Goal: Task Accomplishment & Management: Manage account settings

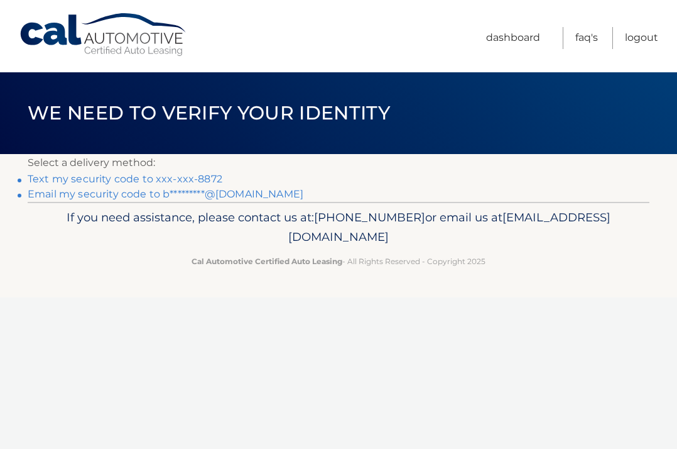
click at [99, 183] on link "Text my security code to xxx-xxx-8872" at bounding box center [125, 179] width 195 height 12
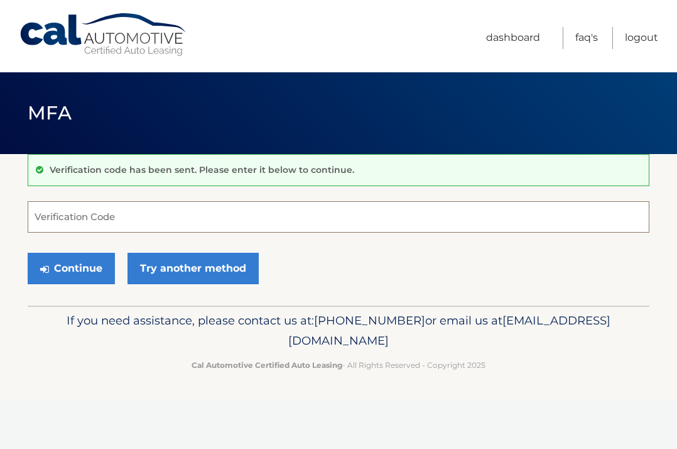
click at [76, 215] on input "Verification Code" at bounding box center [339, 216] width 622 height 31
type input "265041"
click at [341, 239] on form "265041 Verification Code Continue Try another method" at bounding box center [339, 245] width 622 height 89
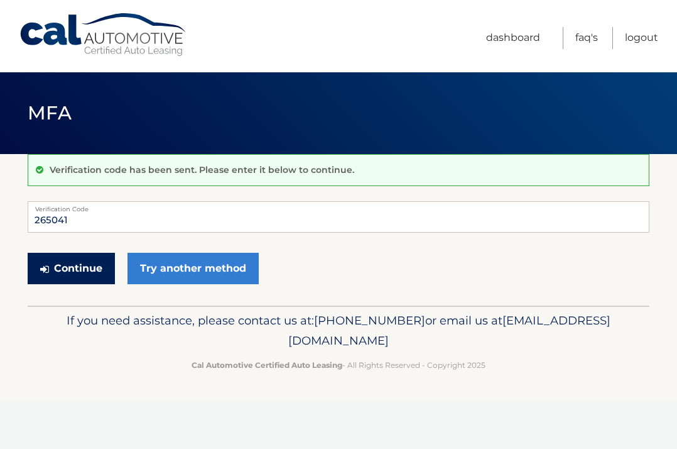
click at [90, 258] on button "Continue" at bounding box center [71, 268] width 87 height 31
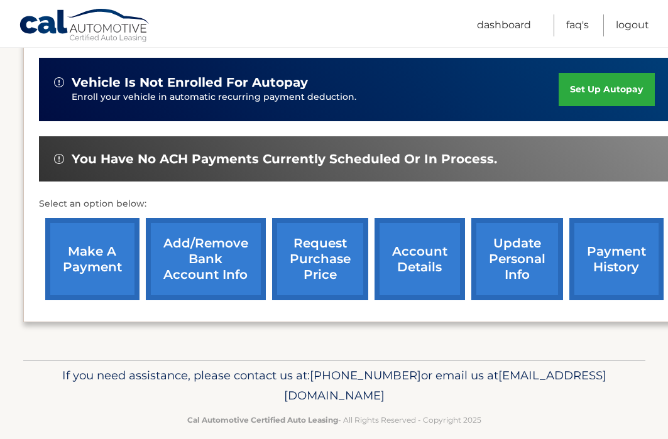
scroll to position [277, 0]
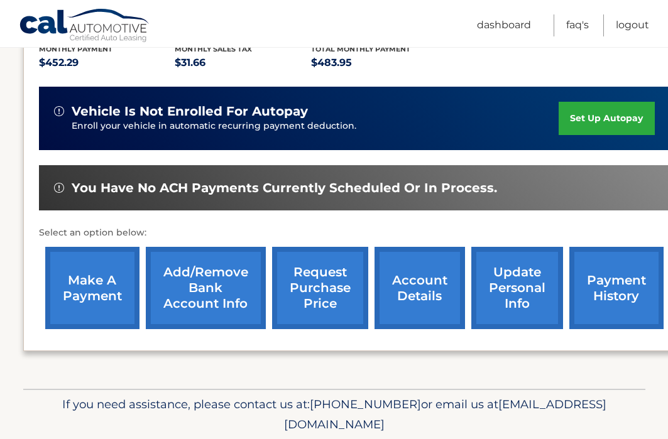
click at [99, 309] on link "make a payment" at bounding box center [92, 288] width 94 height 82
click at [413, 292] on link "account details" at bounding box center [419, 288] width 90 height 82
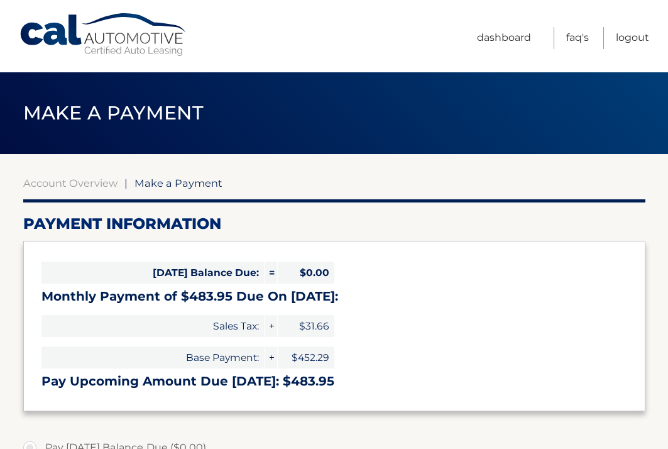
select select "NDk3YzNjOTktYTc5OS00MDM0LWEwZjUtMzliMjk5MDNiYTRi"
click at [151, 180] on span "Make a Payment" at bounding box center [178, 183] width 88 height 13
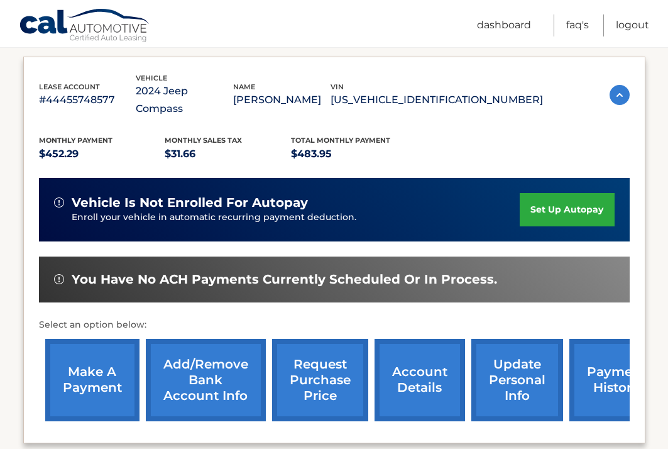
scroll to position [377, 0]
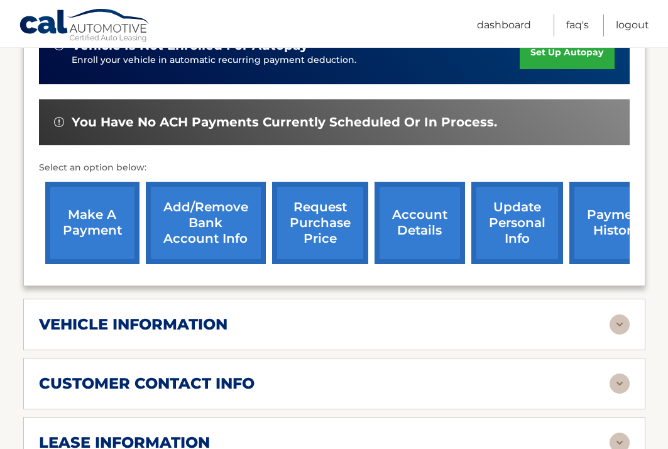
click at [146, 330] on h2 "vehicle information" at bounding box center [133, 324] width 188 height 19
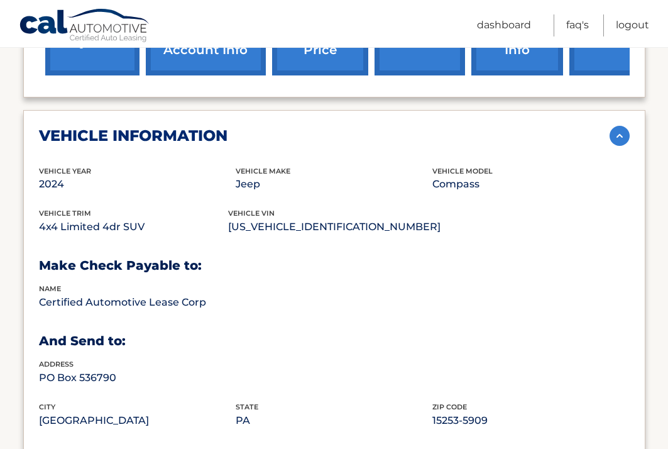
scroll to position [880, 0]
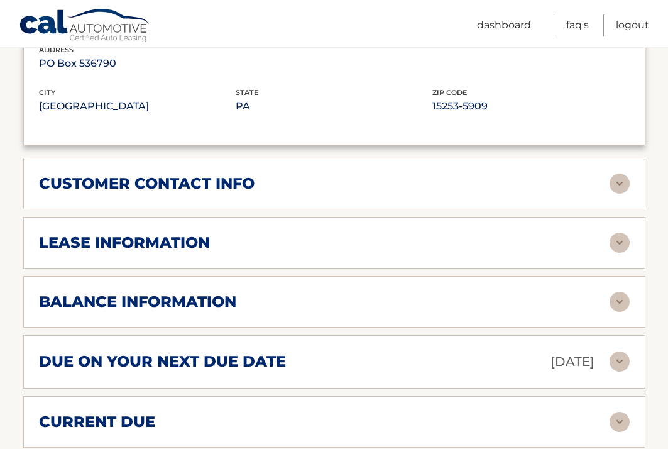
click at [116, 239] on h2 "lease information" at bounding box center [124, 242] width 171 height 19
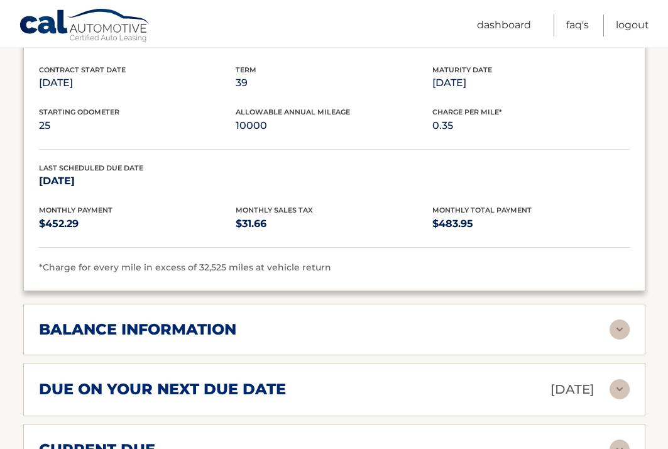
scroll to position [1194, 0]
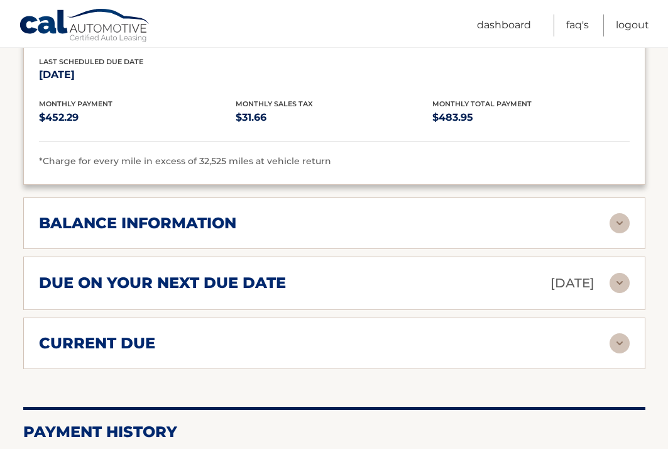
click at [154, 287] on h2 "due on your next due date" at bounding box center [162, 282] width 247 height 19
